Goal: Task Accomplishment & Management: Use online tool/utility

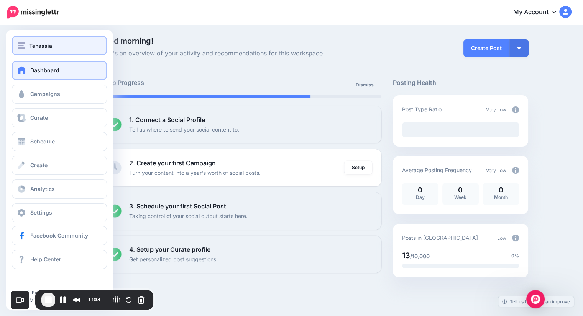
click at [51, 49] on span "Tenassia" at bounding box center [40, 45] width 23 height 9
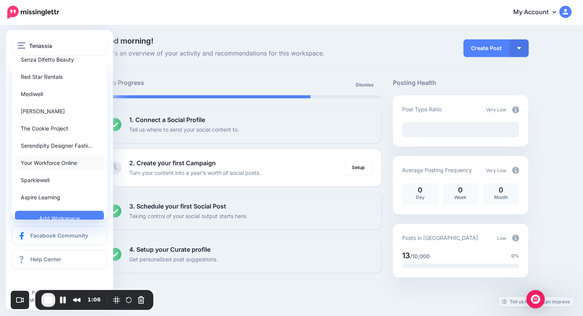
scroll to position [172, 0]
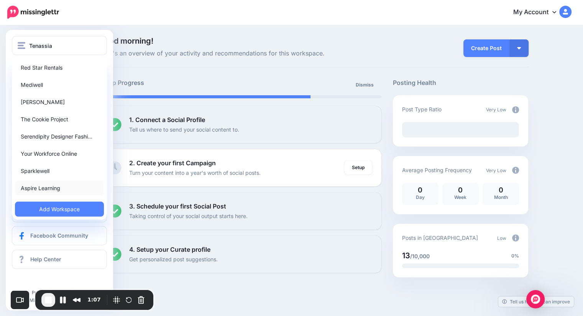
click at [60, 189] on link "Aspire Learning" at bounding box center [59, 188] width 89 height 15
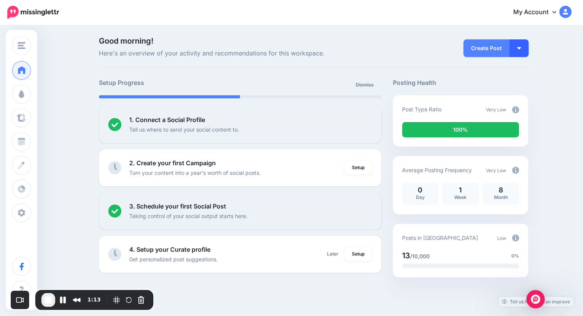
click at [521, 52] on button "button" at bounding box center [518, 48] width 19 height 18
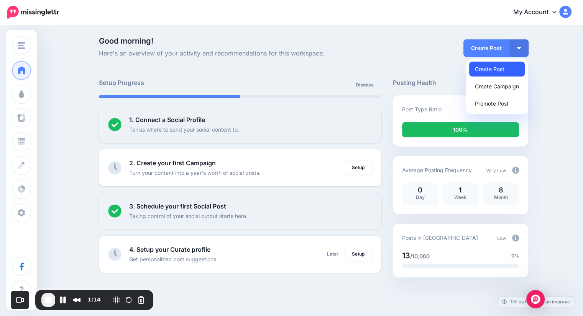
click at [516, 66] on link "Create Post" at bounding box center [497, 69] width 56 height 15
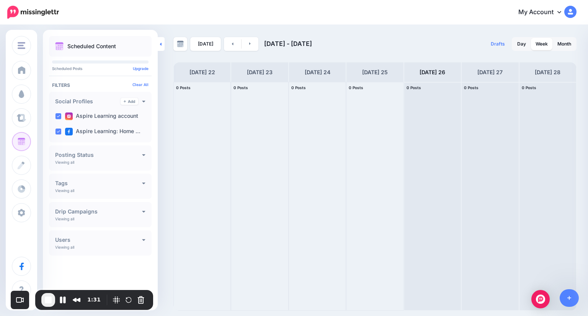
click at [164, 46] on link at bounding box center [161, 44] width 7 height 14
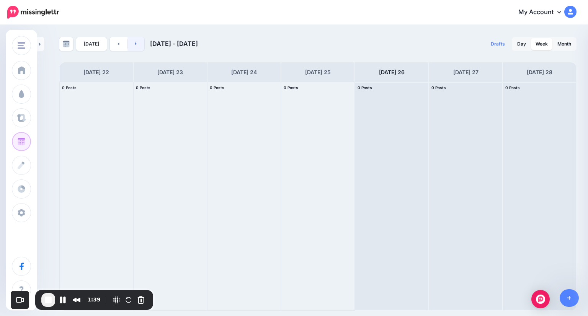
click at [131, 47] on link at bounding box center [136, 44] width 17 height 14
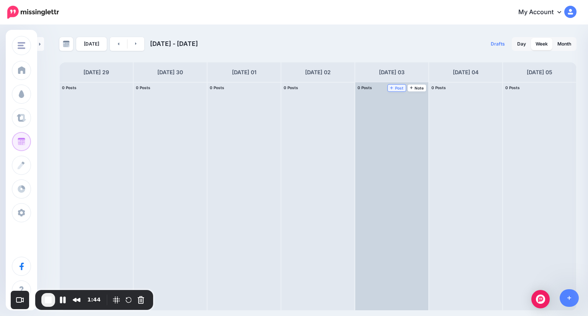
click at [396, 89] on span "Post" at bounding box center [396, 88] width 13 height 4
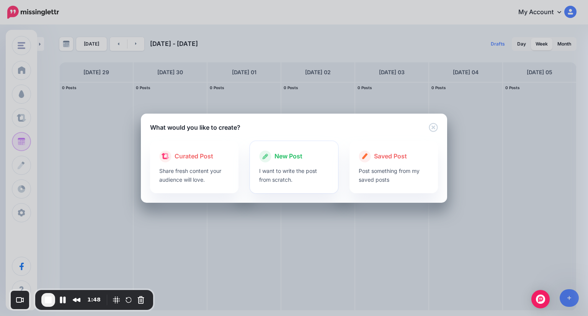
click at [301, 164] on div at bounding box center [294, 165] width 70 height 4
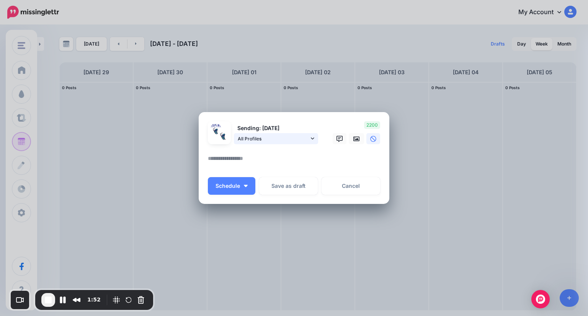
click at [310, 138] on link "All Profiles" at bounding box center [276, 138] width 84 height 11
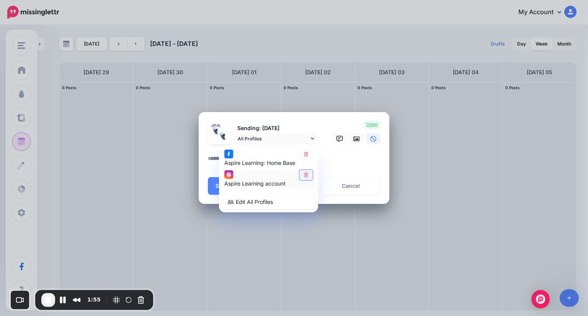
click at [305, 175] on icon at bounding box center [306, 175] width 6 height 5
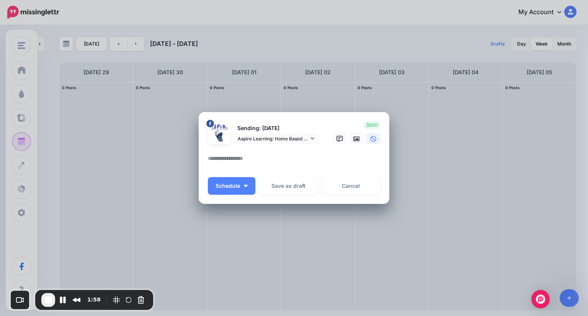
click at [298, 156] on textarea at bounding box center [296, 161] width 176 height 15
click at [276, 156] on textarea at bounding box center [296, 161] width 176 height 15
paste textarea "**********"
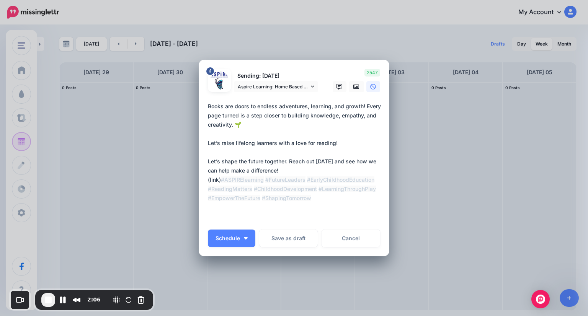
click at [298, 173] on textarea "**********" at bounding box center [296, 162] width 176 height 120
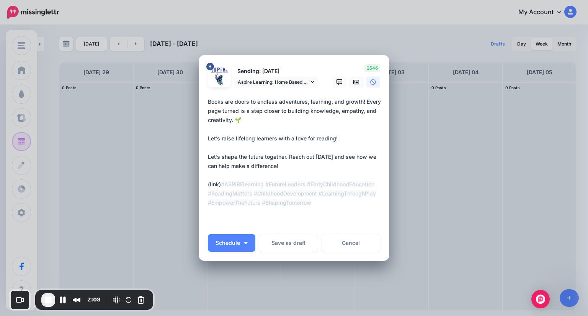
drag, startPoint x: 231, startPoint y: 188, endPoint x: 192, endPoint y: 186, distance: 39.5
click at [192, 186] on div "Create Post Loading Sending: [DATE] Aspire Learning: Home Based Childcare page" at bounding box center [294, 158] width 588 height 316
paste textarea "**********"
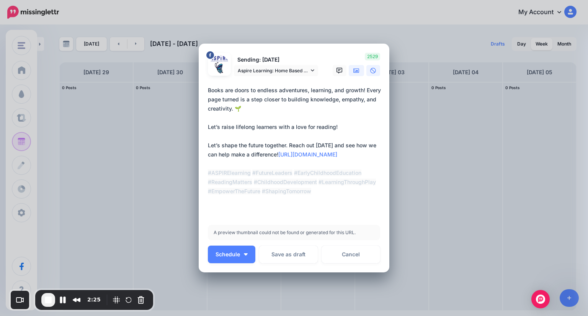
type textarea "**********"
click at [355, 72] on icon at bounding box center [357, 71] width 6 height 6
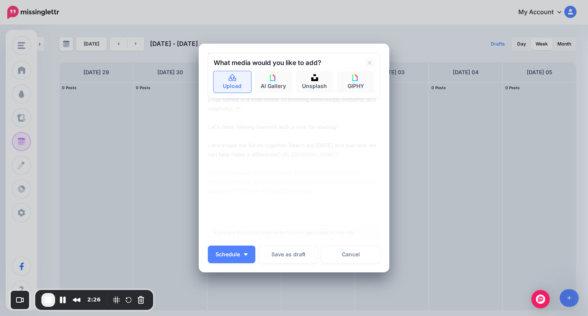
click at [229, 82] on icon at bounding box center [232, 78] width 9 height 7
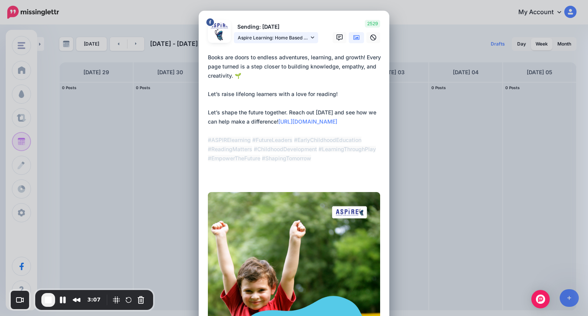
click at [302, 36] on span "Aspire Learning: Home Based Childcare page" at bounding box center [273, 38] width 71 height 8
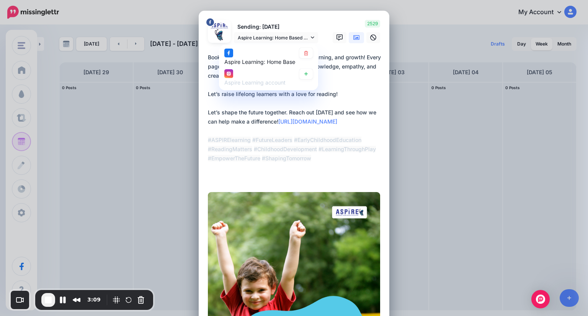
click at [366, 125] on textarea "**********" at bounding box center [296, 117] width 176 height 129
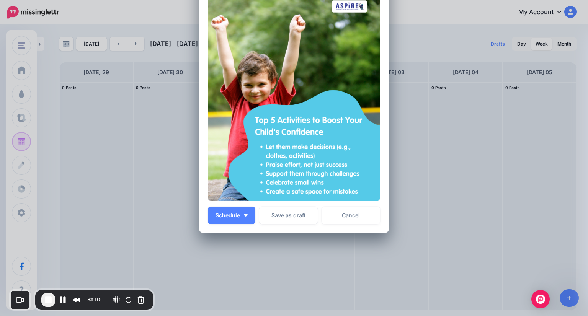
scroll to position [206, 0]
click at [245, 213] on button "Schedule" at bounding box center [231, 215] width 47 height 18
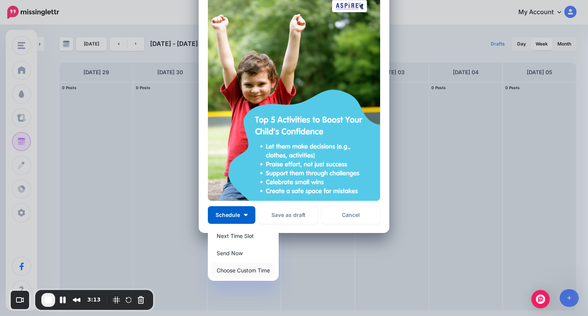
click at [249, 268] on link "Choose Custom Time" at bounding box center [243, 270] width 65 height 15
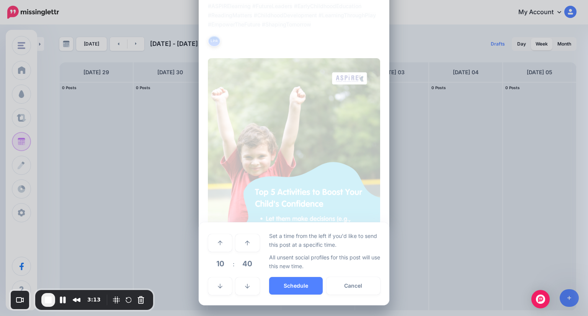
scroll to position [134, 0]
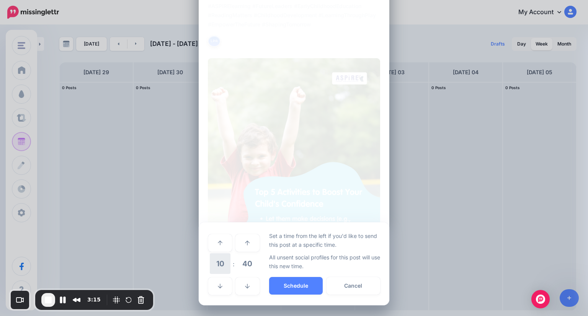
click at [219, 262] on span "10" at bounding box center [220, 264] width 21 height 21
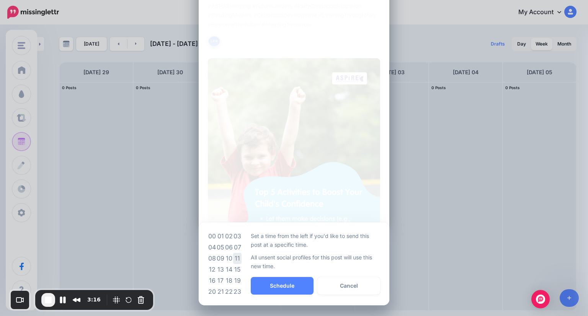
click at [236, 262] on td "11" at bounding box center [237, 258] width 8 height 11
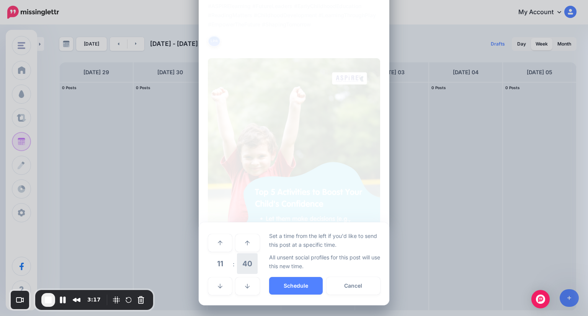
click at [246, 265] on span "40" at bounding box center [247, 264] width 21 height 21
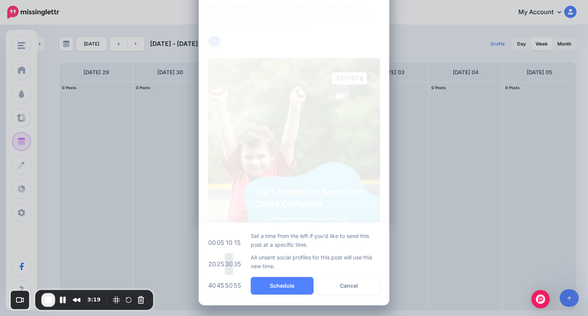
click at [228, 266] on td "30" at bounding box center [229, 264] width 8 height 21
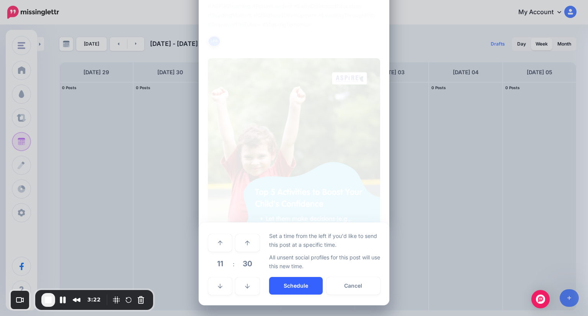
click at [303, 284] on button "Schedule" at bounding box center [296, 286] width 54 height 18
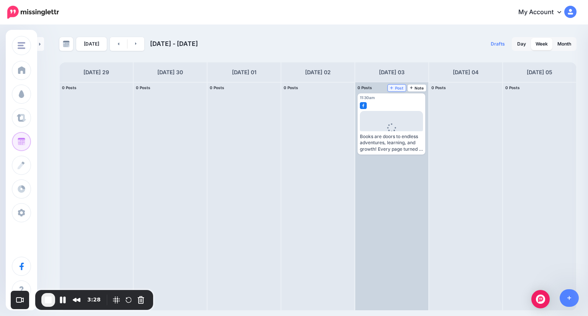
click at [393, 89] on icon at bounding box center [391, 88] width 3 height 4
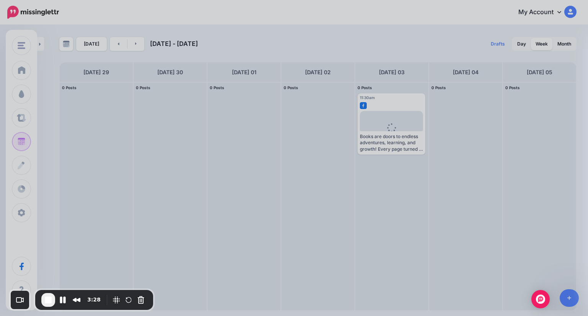
scroll to position [0, 0]
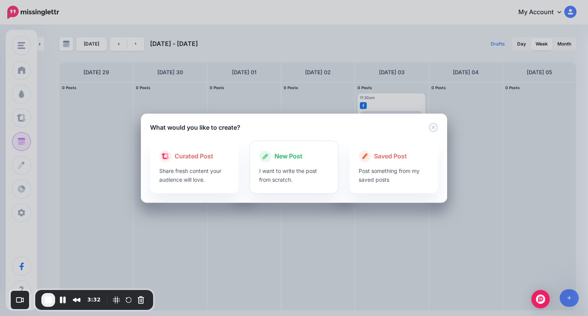
click at [279, 167] on p "I want to write the post from scratch." at bounding box center [294, 176] width 70 height 18
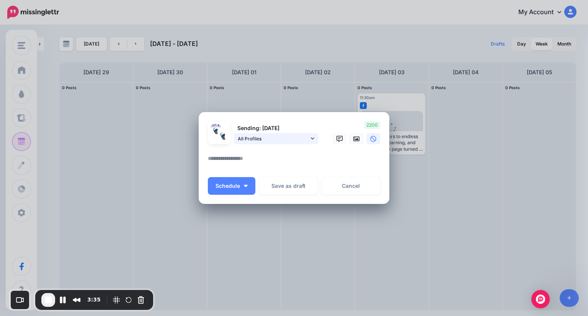
click at [277, 139] on span "All Profiles" at bounding box center [273, 139] width 71 height 8
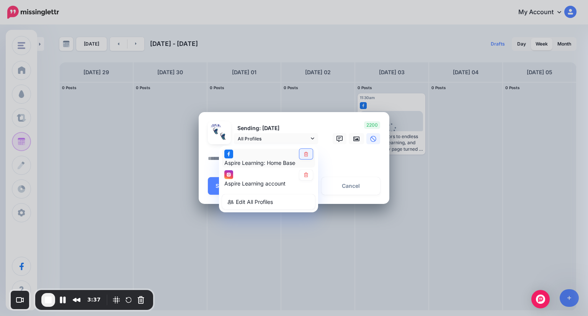
click at [304, 154] on icon at bounding box center [306, 154] width 6 height 5
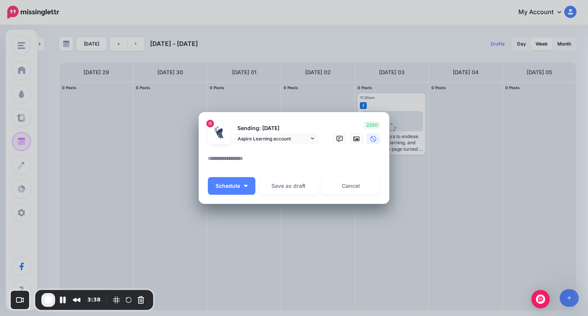
click at [304, 157] on textarea at bounding box center [296, 161] width 176 height 15
paste textarea "**********"
type textarea "**********"
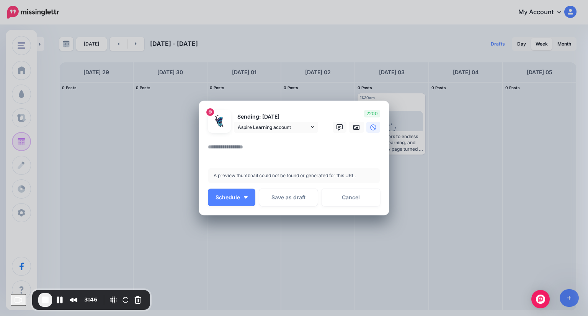
click at [303, 152] on textarea at bounding box center [296, 149] width 176 height 15
paste textarea "**********"
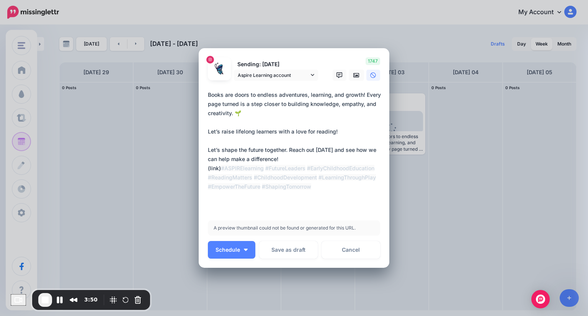
drag, startPoint x: 231, startPoint y: 170, endPoint x: 197, endPoint y: 169, distance: 34.1
click at [199, 169] on div "Loading Sending: [DATE] Aspire Learning account" at bounding box center [294, 158] width 191 height 220
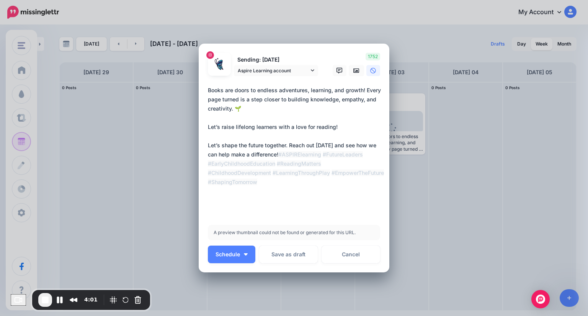
click at [289, 172] on textarea "**********" at bounding box center [296, 150] width 176 height 129
paste textarea "**********"
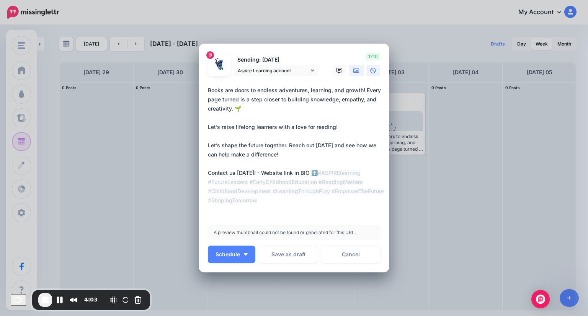
type textarea "**********"
click at [354, 69] on icon at bounding box center [357, 70] width 6 height 5
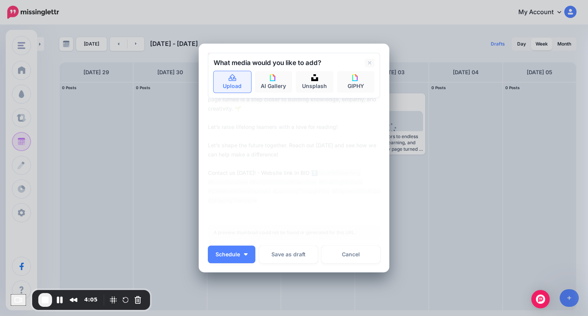
click at [231, 77] on icon at bounding box center [233, 77] width 8 height 7
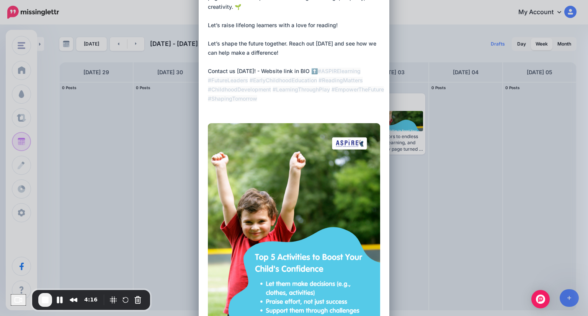
scroll to position [153, 0]
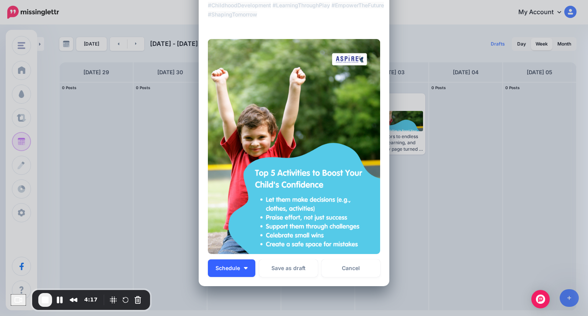
click at [240, 271] on button "Schedule" at bounding box center [231, 269] width 47 height 18
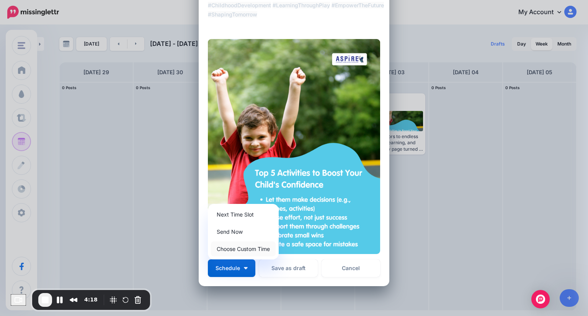
click at [245, 248] on link "Choose Custom Time" at bounding box center [243, 249] width 65 height 15
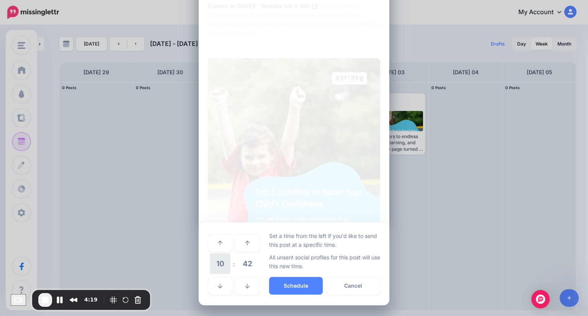
click at [221, 259] on span "10" at bounding box center [220, 264] width 21 height 21
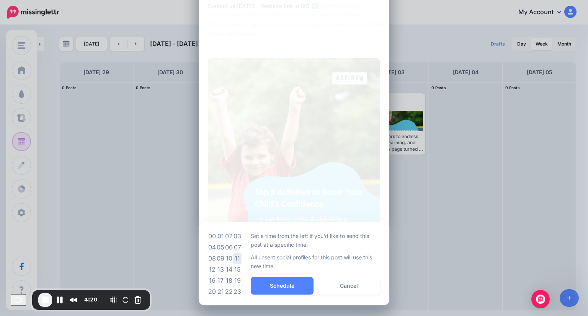
click at [236, 261] on td "11" at bounding box center [237, 258] width 8 height 11
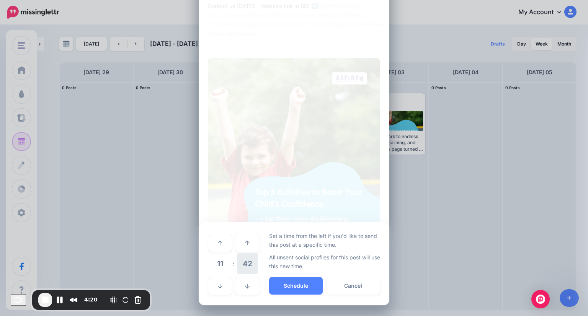
click at [237, 268] on span "42" at bounding box center [247, 264] width 21 height 21
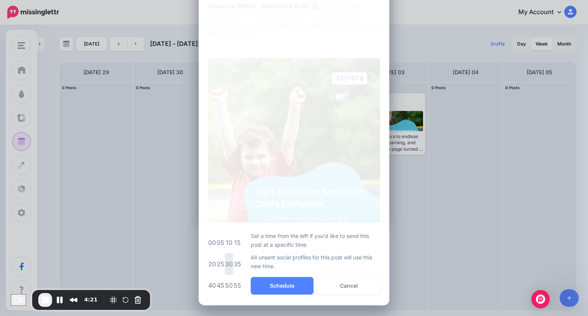
click at [225, 267] on td "30" at bounding box center [229, 264] width 8 height 21
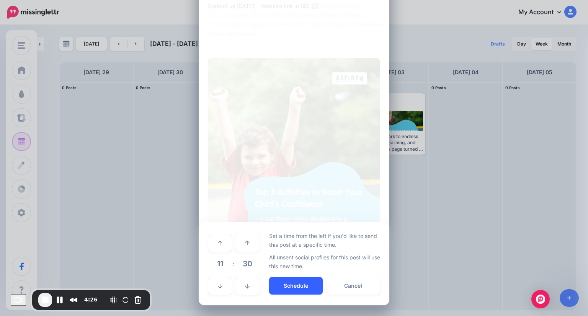
click at [308, 286] on button "Schedule" at bounding box center [296, 286] width 54 height 18
